Goal: Communication & Community: Answer question/provide support

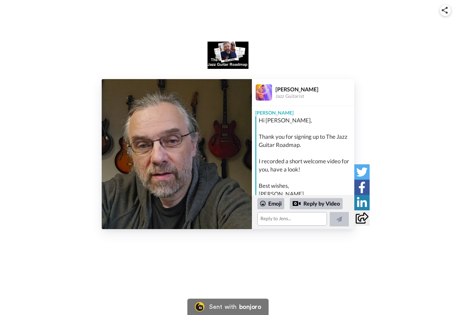
click at [212, 169] on img at bounding box center [177, 154] width 150 height 150
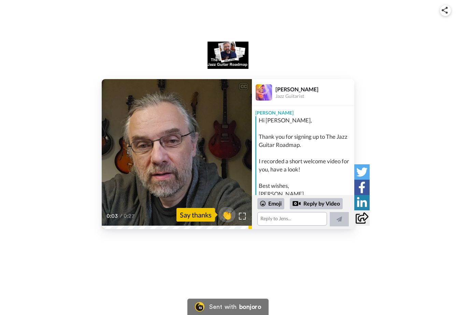
scroll to position [53, 0]
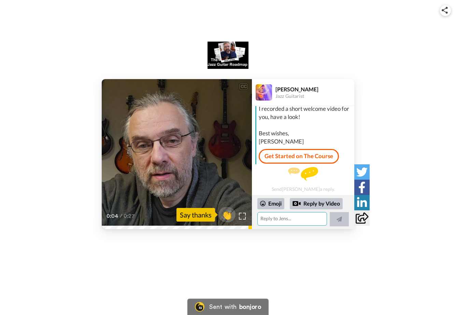
click at [272, 219] on textarea at bounding box center [292, 219] width 70 height 14
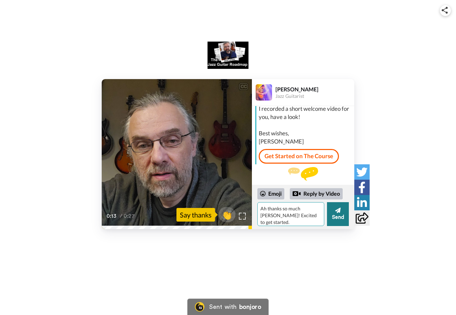
type textarea "Ah thanks so much [PERSON_NAME]! Excited to get started."
click at [338, 221] on button "Send" at bounding box center [338, 214] width 22 height 24
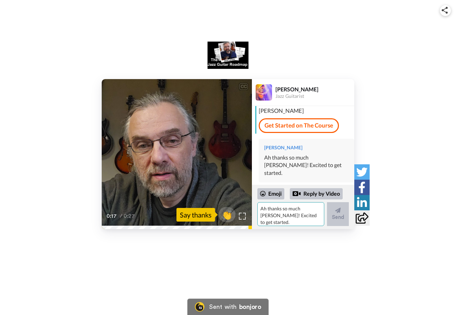
click at [283, 215] on textarea "Ah thanks so much [PERSON_NAME]! Excited to get started." at bounding box center [290, 214] width 67 height 24
type textarea "I'll definitely make sure to check out the community as well."
click at [347, 218] on button "Send" at bounding box center [338, 214] width 22 height 24
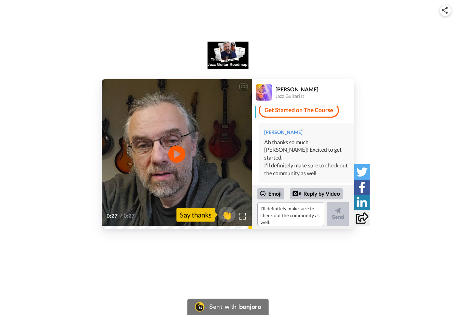
click at [205, 217] on div "Say thanks" at bounding box center [195, 215] width 39 height 14
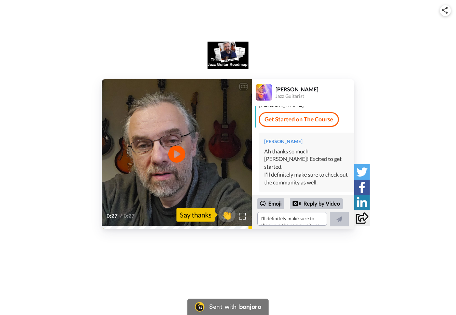
scroll to position [88, 0]
click at [226, 217] on span "👏" at bounding box center [226, 215] width 21 height 14
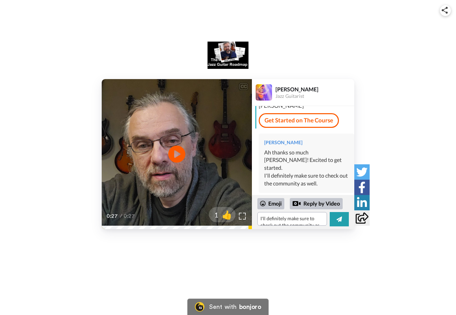
click at [247, 267] on div "CC Play/Pause 0:27 / 0:27 1 👍 [PERSON_NAME] Jazz Guitarist [PERSON_NAME], Thank…" at bounding box center [228, 157] width 456 height 315
